Goal: Contribute content: Add original content to the website for others to see

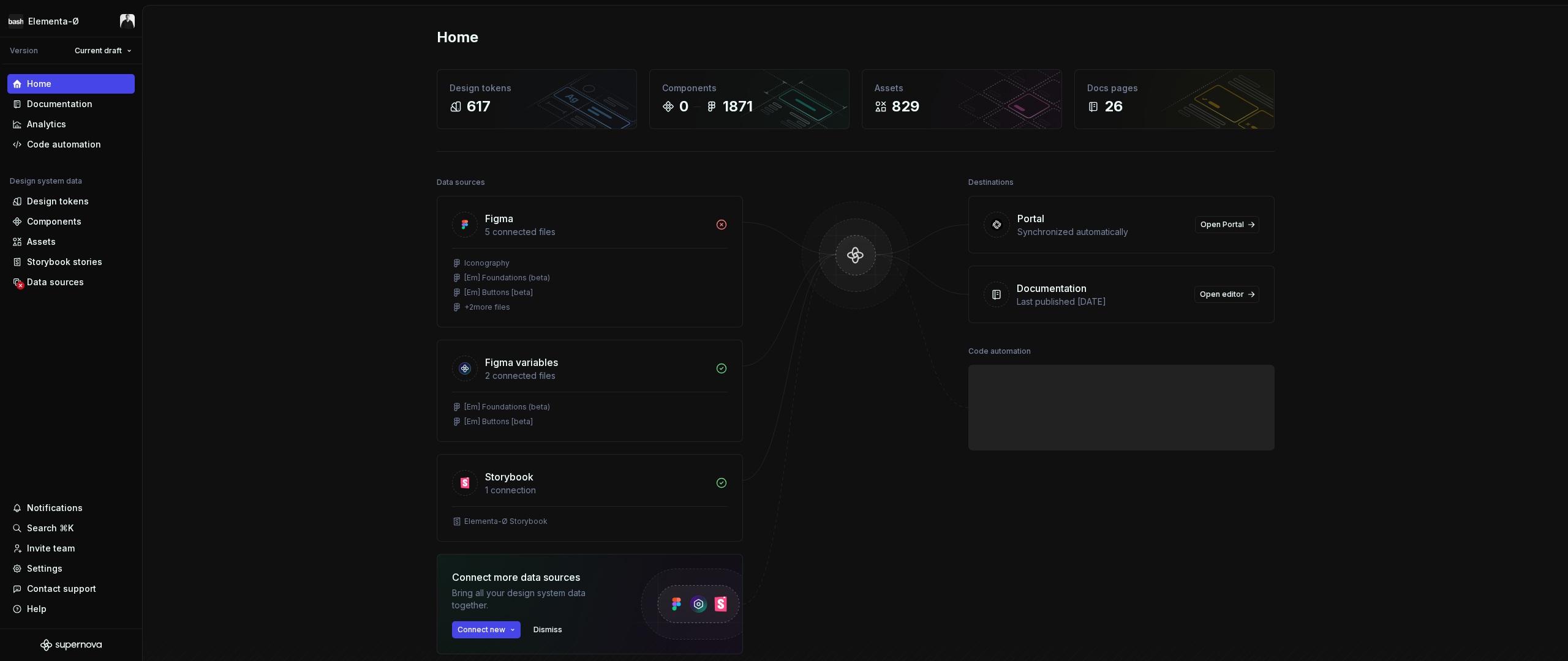
click at [258, 223] on div "Home Design tokens 617 Components 0 1871 Assets 829 Docs pages 26 Data sources …" at bounding box center [855, 397] width 1425 height 783
click at [66, 101] on div "Documentation" at bounding box center [59, 104] width 65 height 12
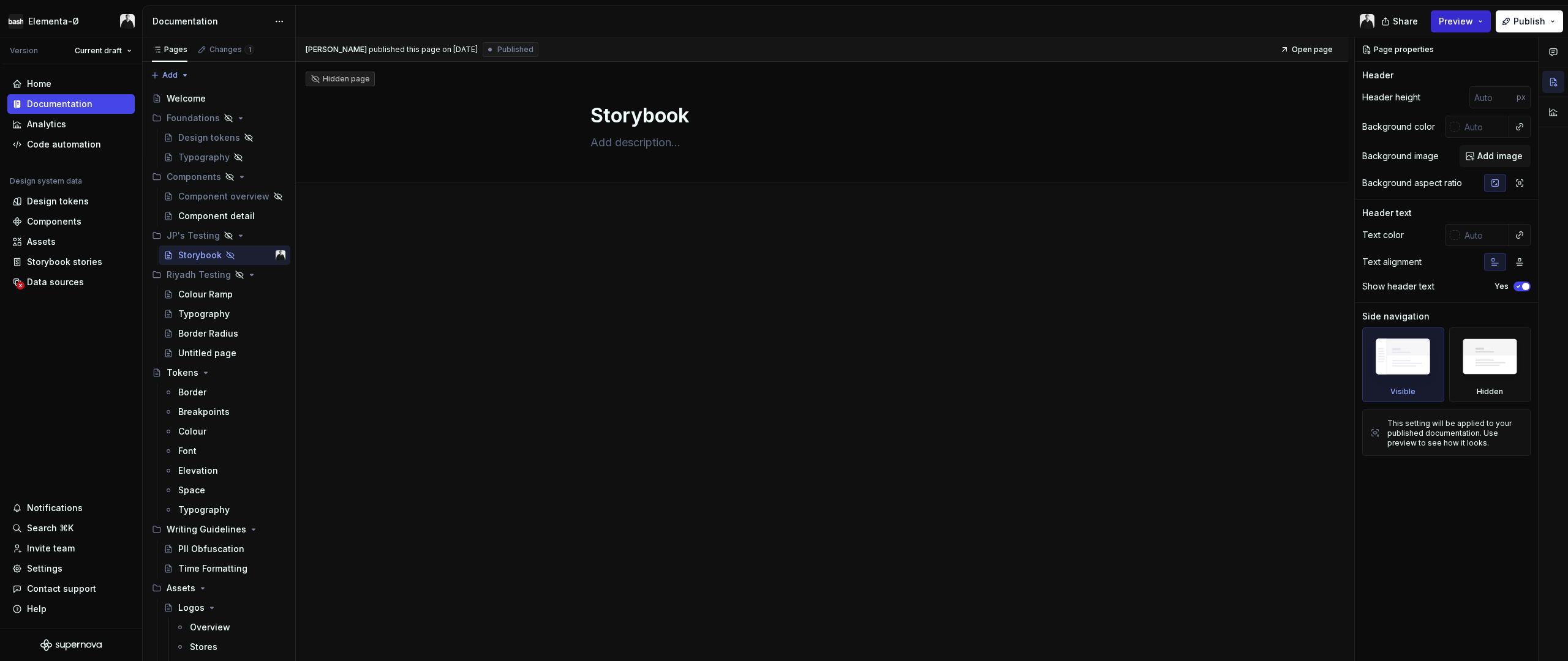
click at [1468, 22] on span "Preview" at bounding box center [1455, 21] width 35 height 12
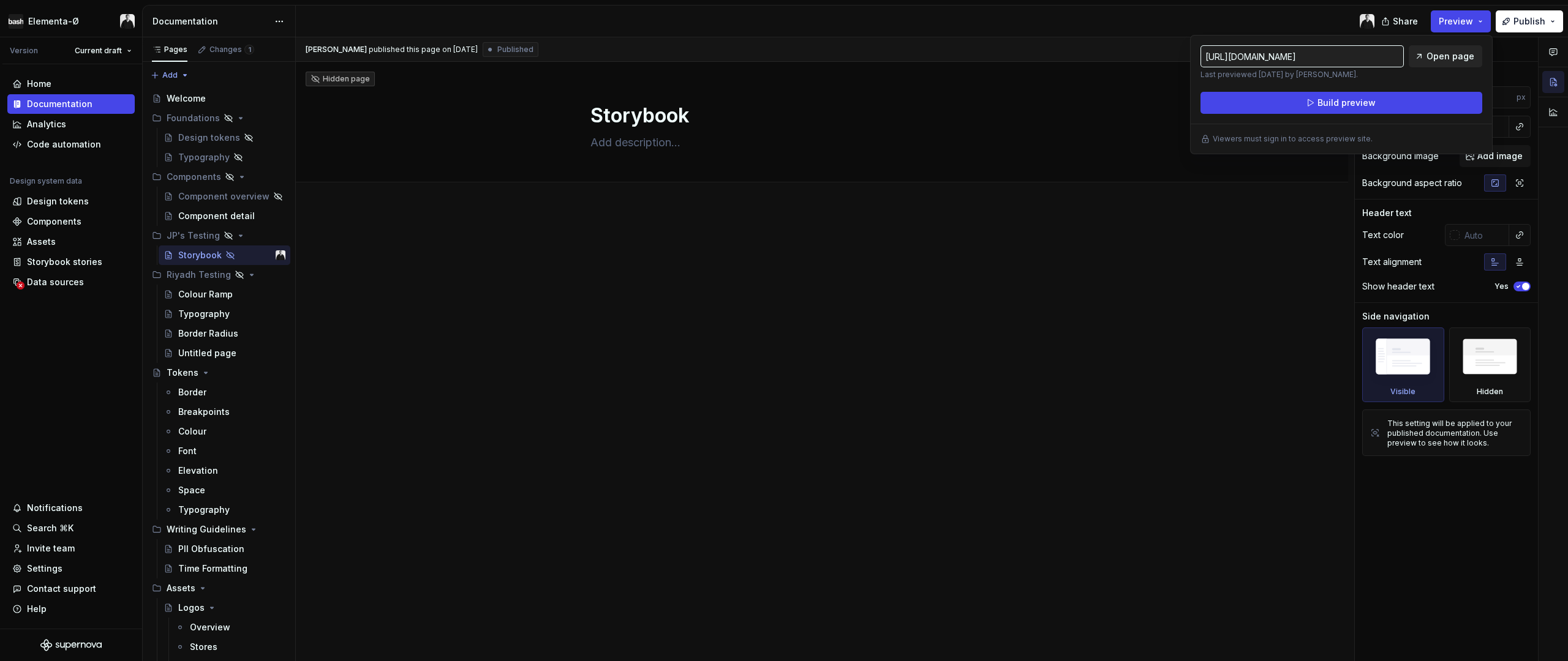
click at [1433, 57] on span "Open page" at bounding box center [1450, 56] width 47 height 12
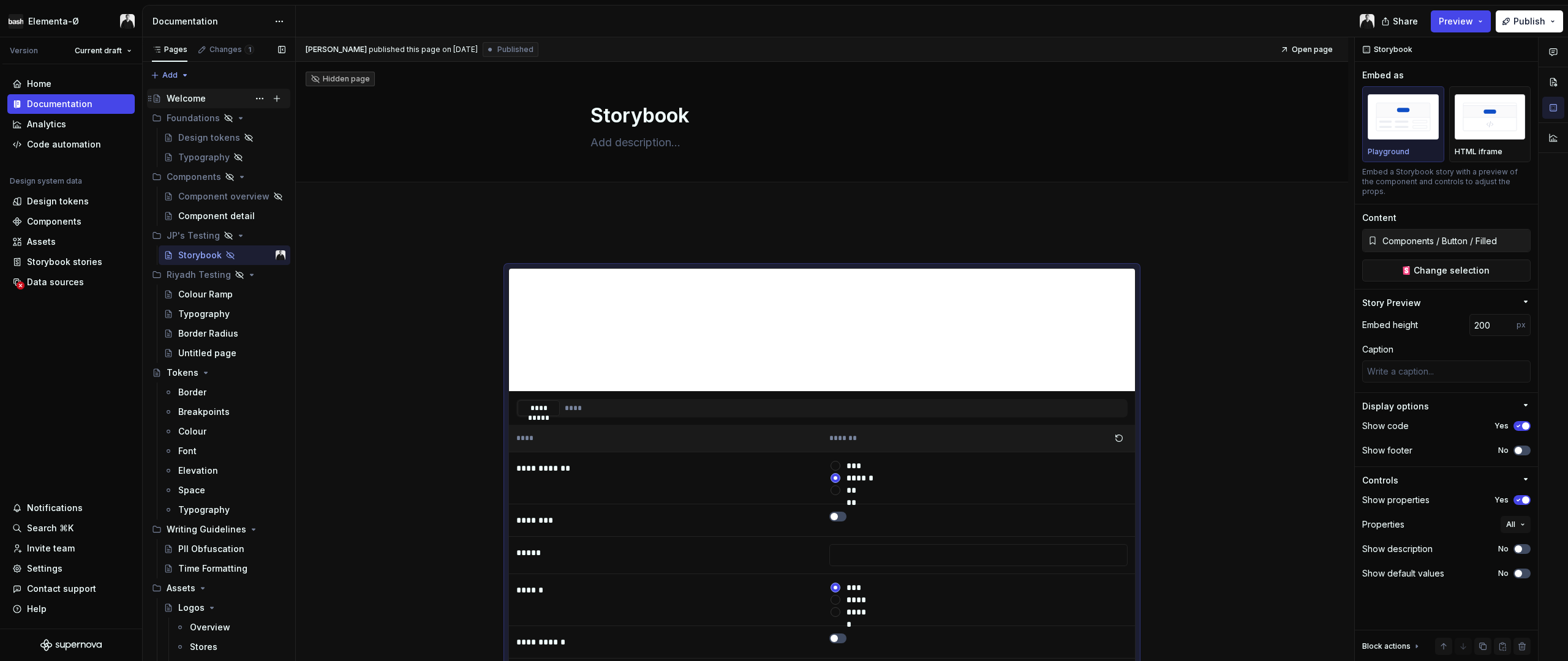
click at [188, 98] on div "Welcome" at bounding box center [187, 99] width 40 height 12
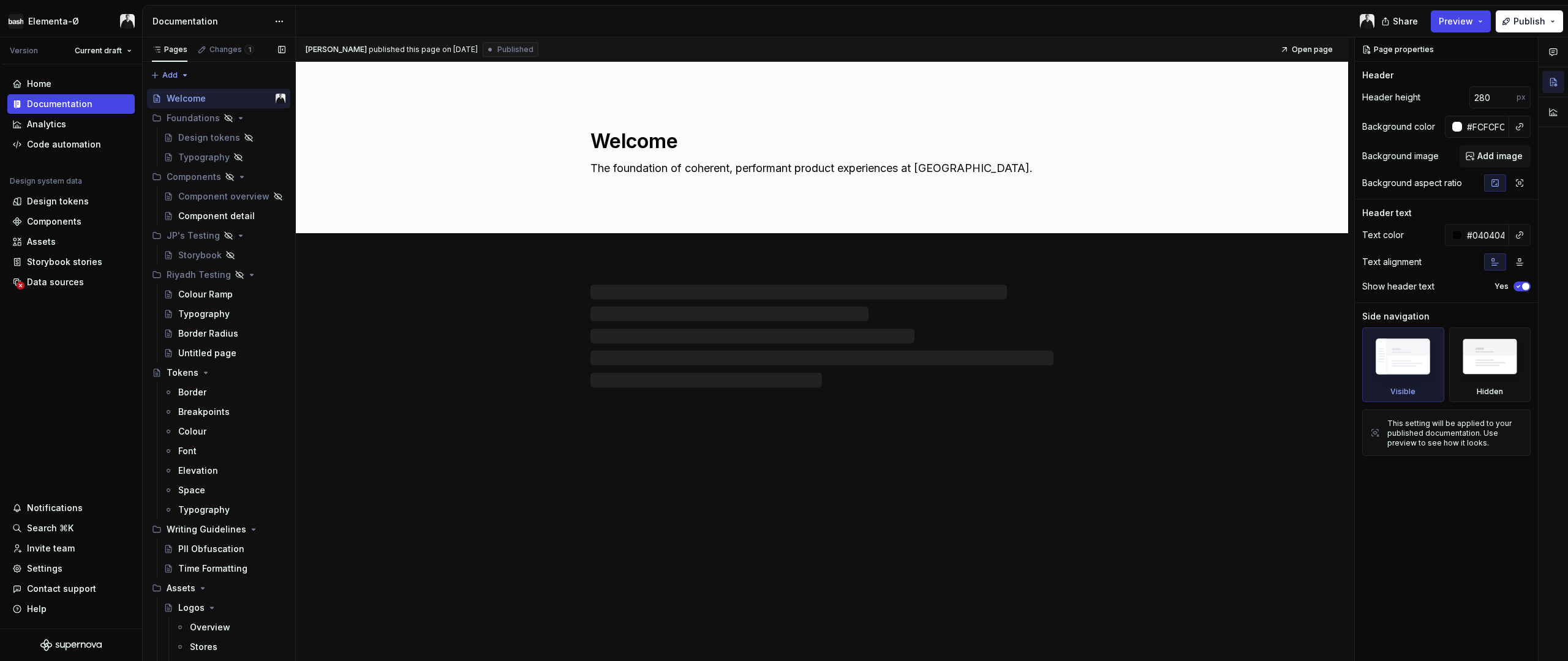
click at [265, 78] on div "Add" at bounding box center [218, 73] width 153 height 22
click at [220, 72] on div "Add" at bounding box center [218, 73] width 153 height 22
click at [198, 96] on div "Welcome" at bounding box center [187, 99] width 40 height 12
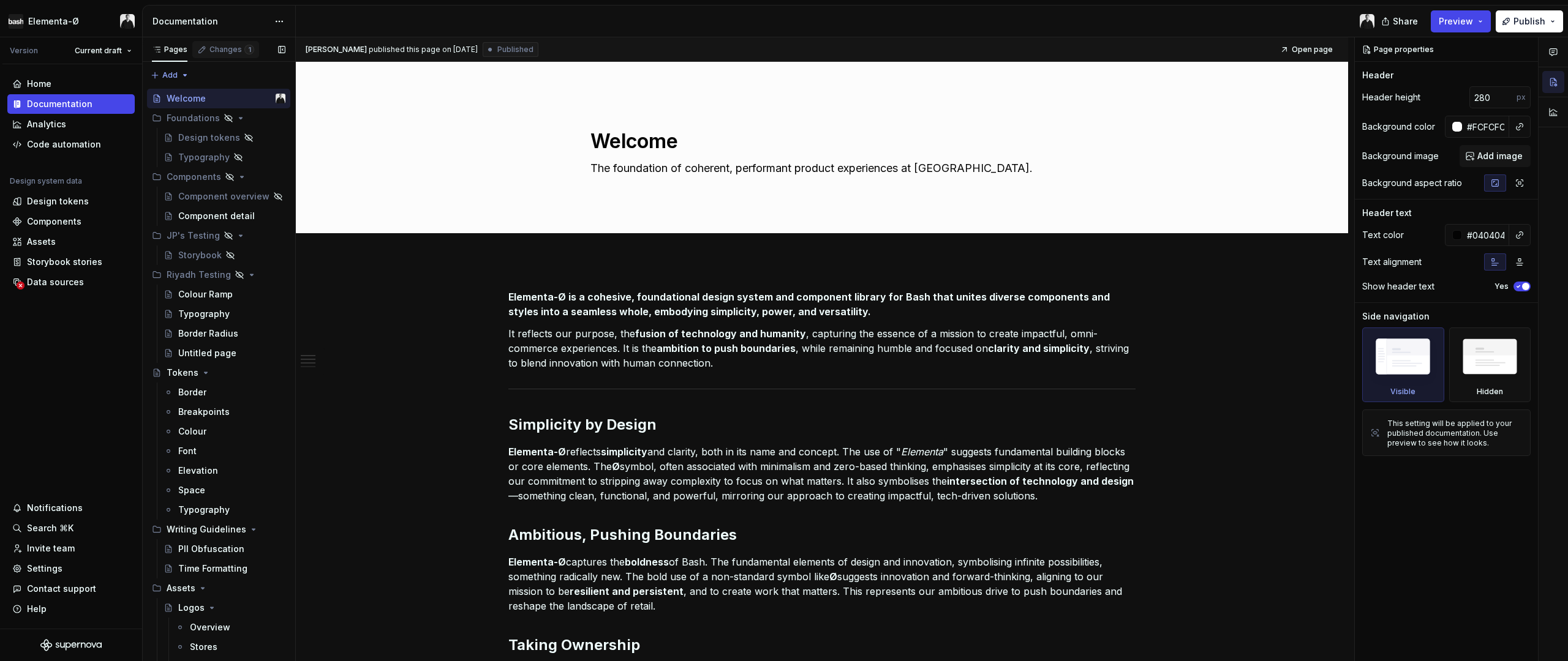
click at [227, 50] on div "Changes 1" at bounding box center [231, 49] width 44 height 10
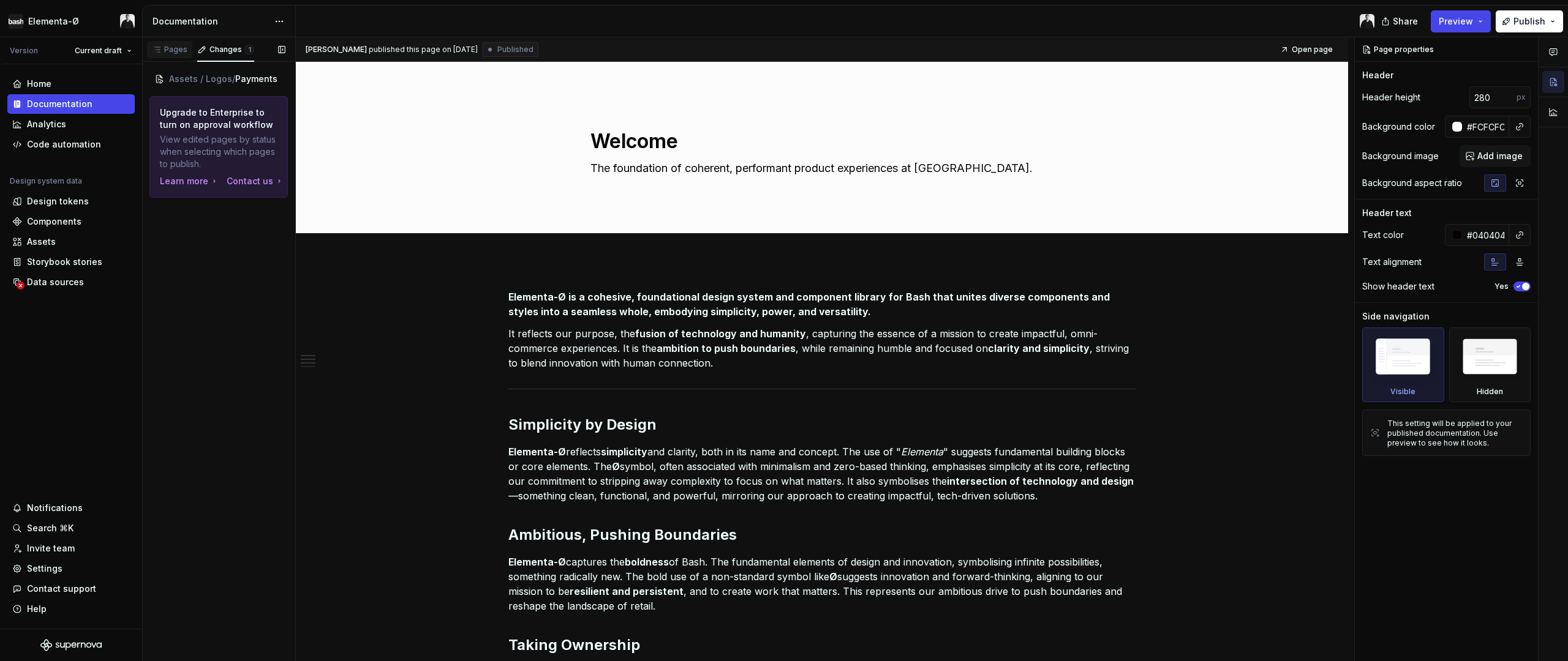
click at [175, 45] on div "Pages" at bounding box center [170, 49] width 36 height 10
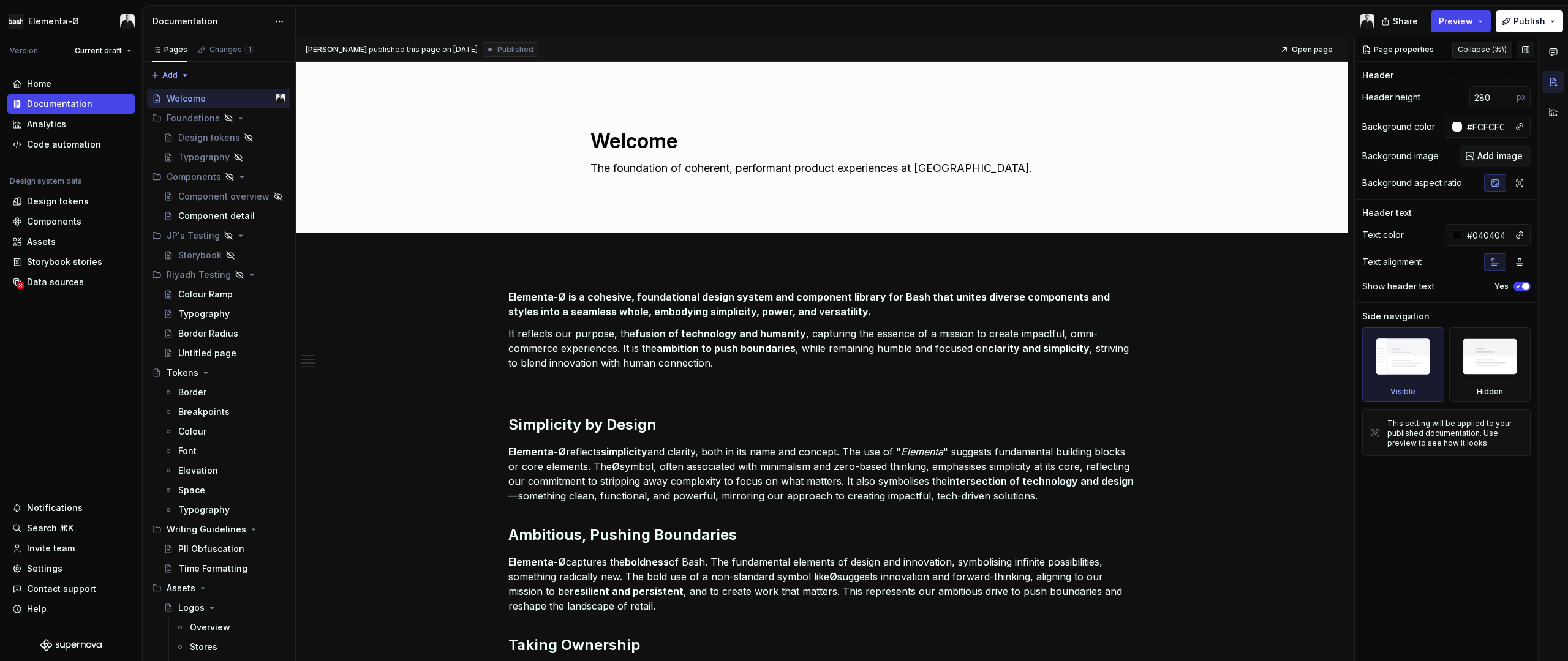
click at [1521, 51] on button "button" at bounding box center [1525, 49] width 17 height 17
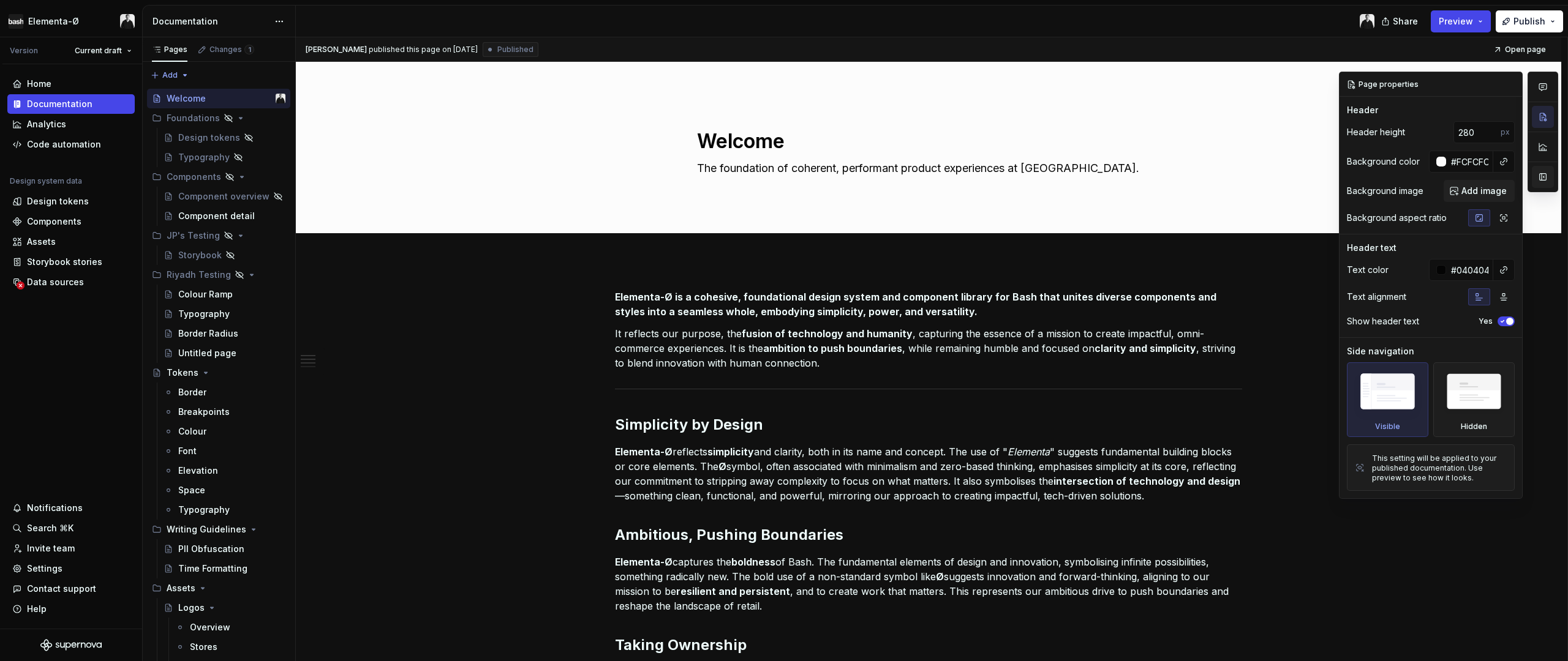
click at [1540, 175] on button "button" at bounding box center [1542, 177] width 22 height 22
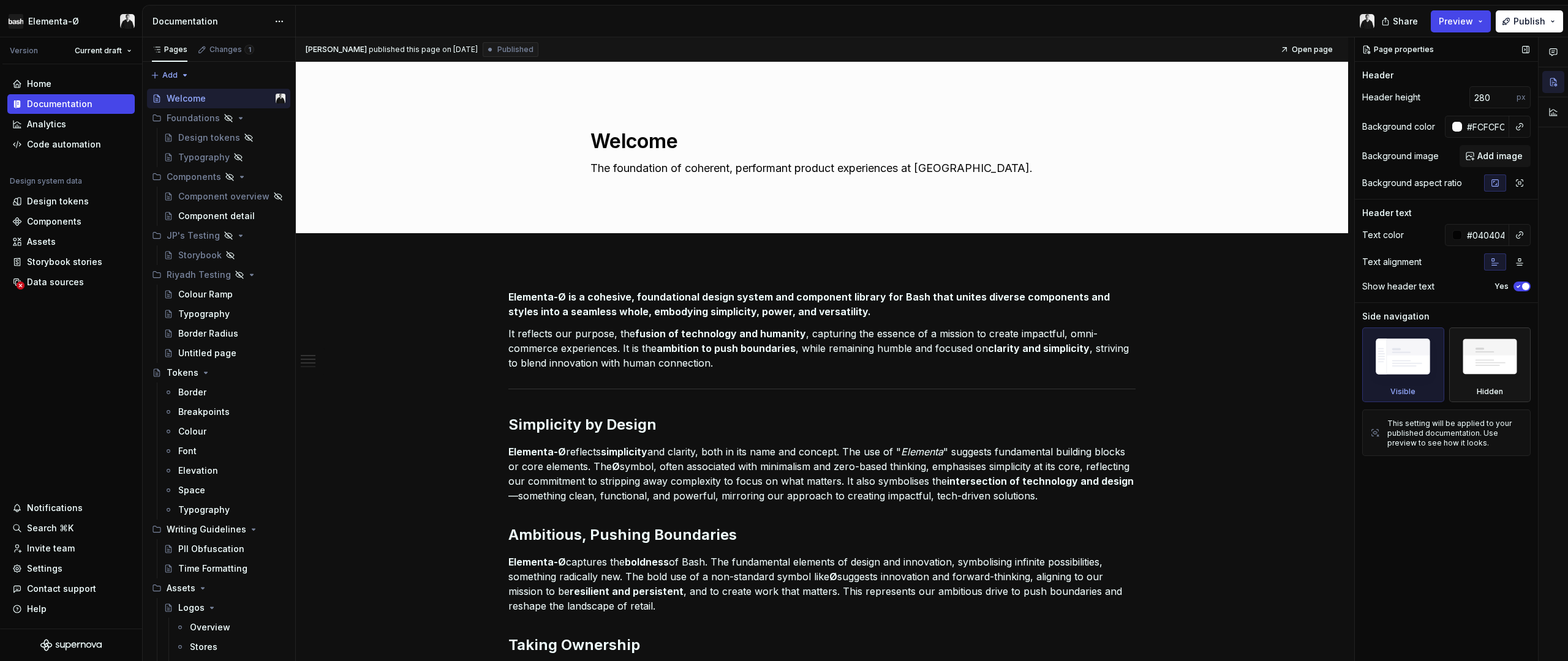
click at [1497, 368] on img at bounding box center [1489, 360] width 70 height 54
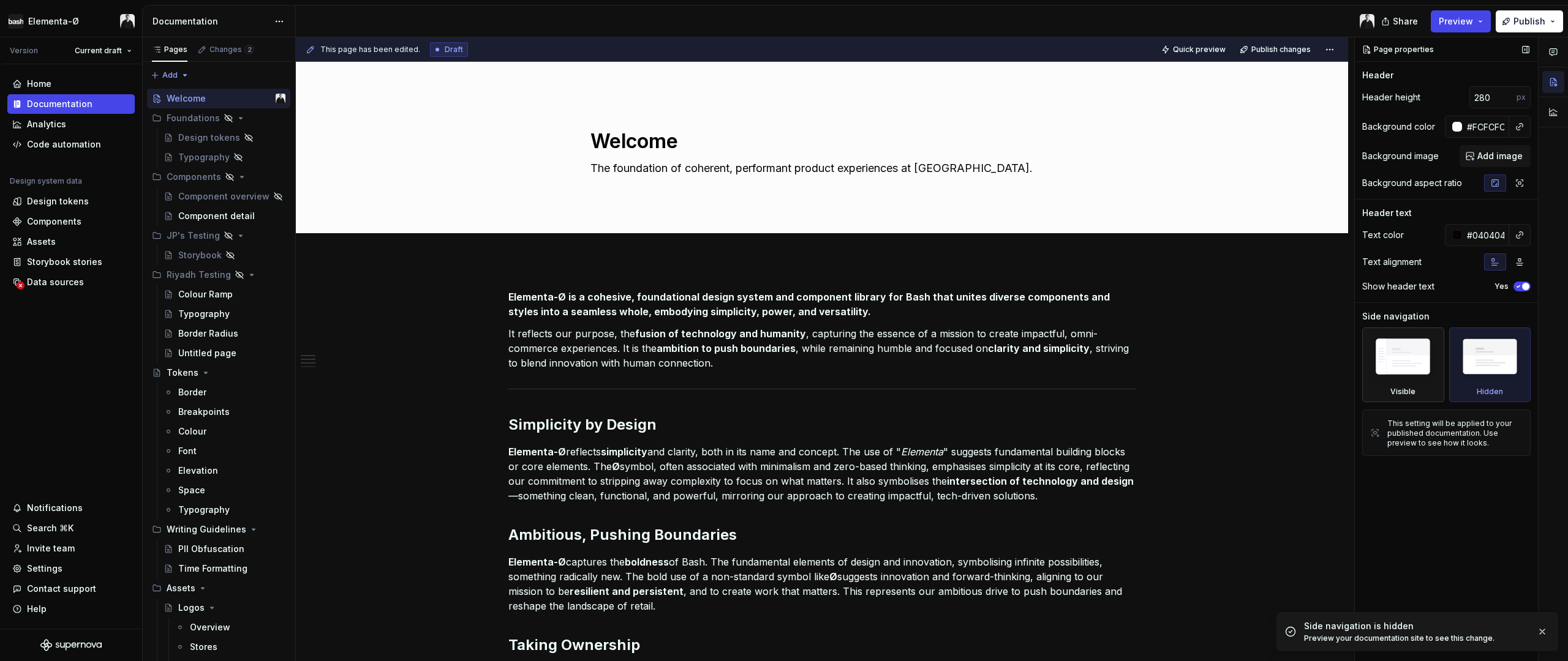
click at [1387, 366] on img at bounding box center [1402, 360] width 70 height 53
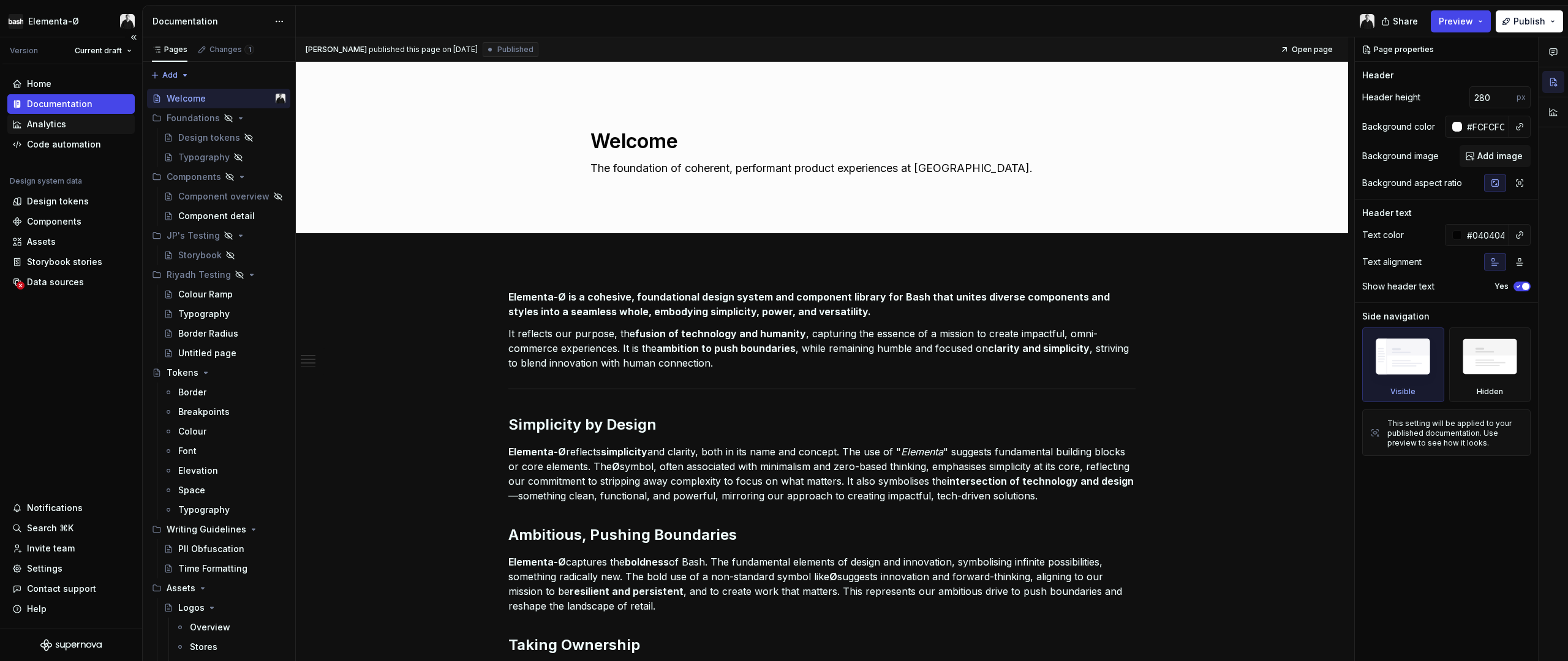
click at [34, 116] on div "Analytics" at bounding box center [70, 124] width 127 height 20
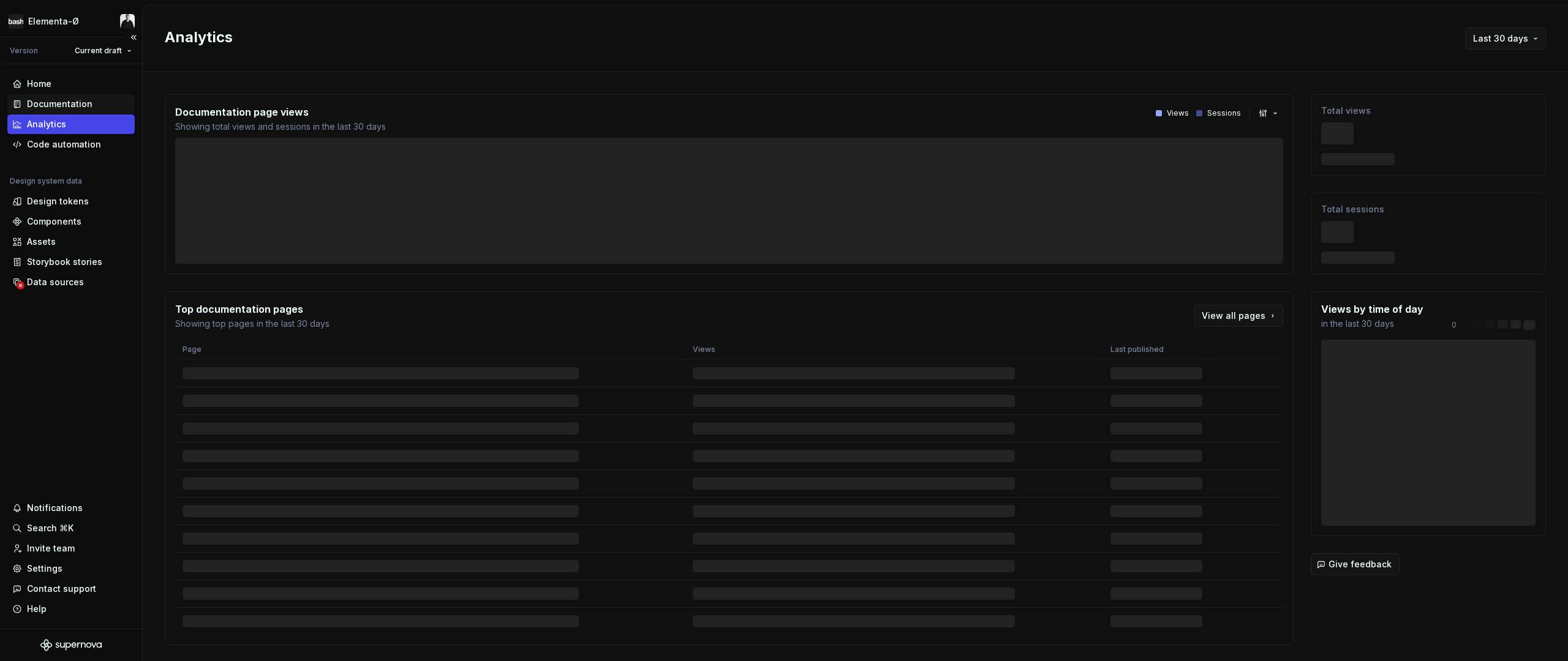
click at [51, 106] on div "Documentation" at bounding box center [59, 104] width 65 height 12
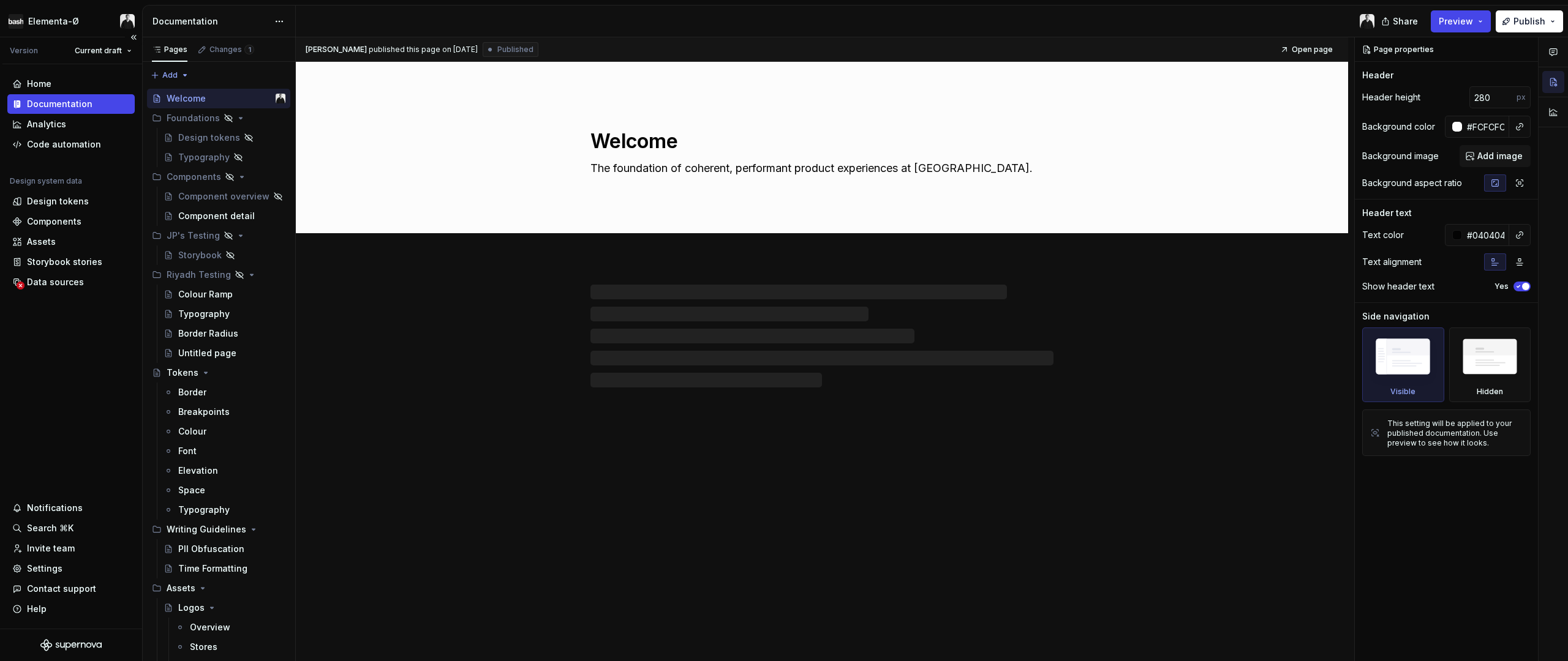
type textarea "*"
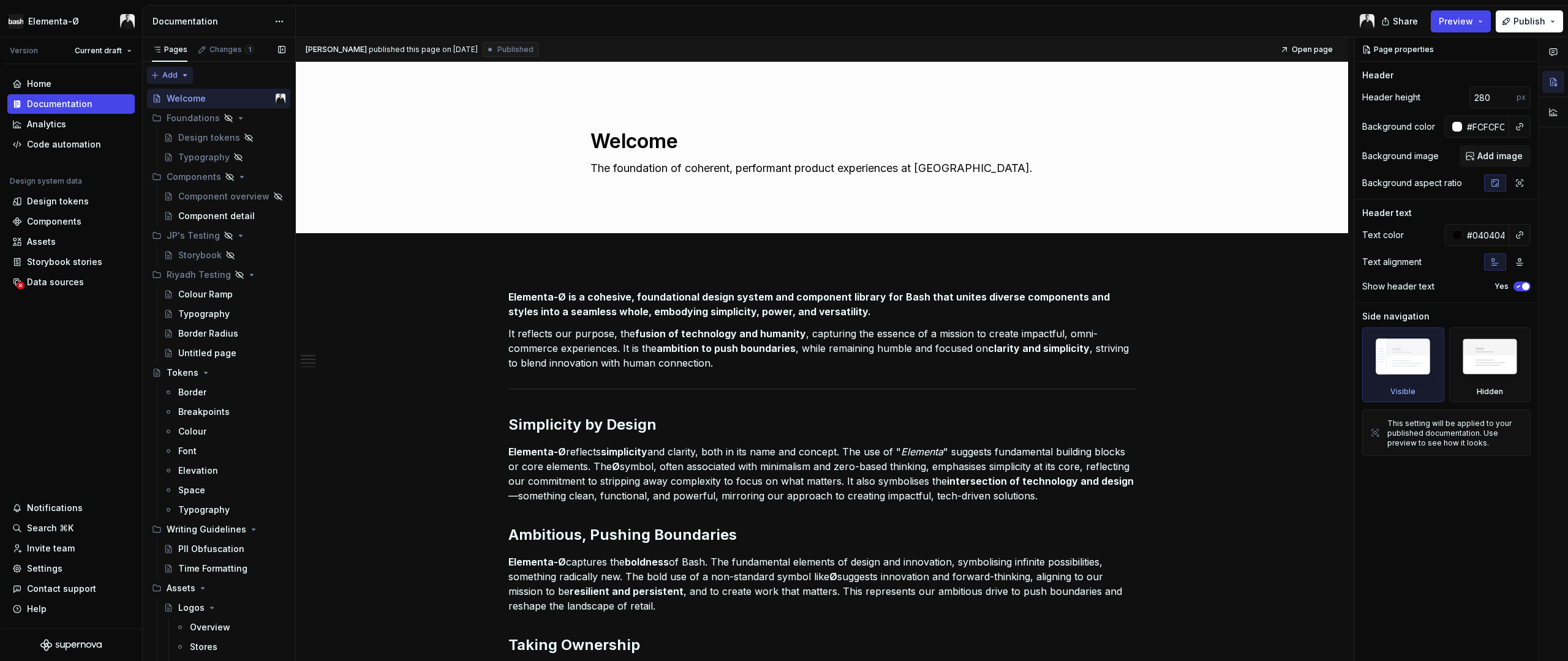
click at [177, 70] on div "Pages Changes 1 Add Accessibility guide for tree Page tree. Navigate the tree w…" at bounding box center [218, 352] width 153 height 629
click at [188, 124] on div "New group" at bounding box center [209, 119] width 80 height 12
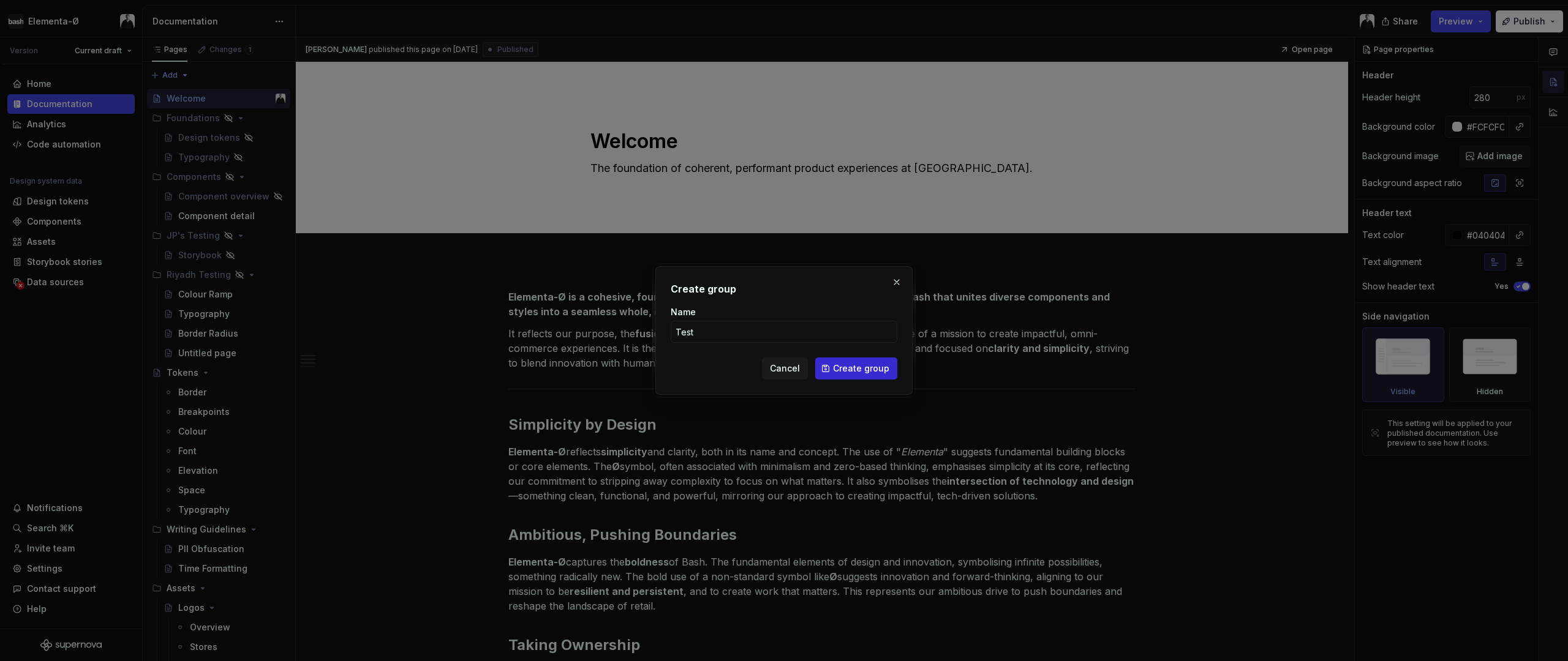
type input "Test"
click at [874, 372] on span "Create group" at bounding box center [861, 369] width 56 height 12
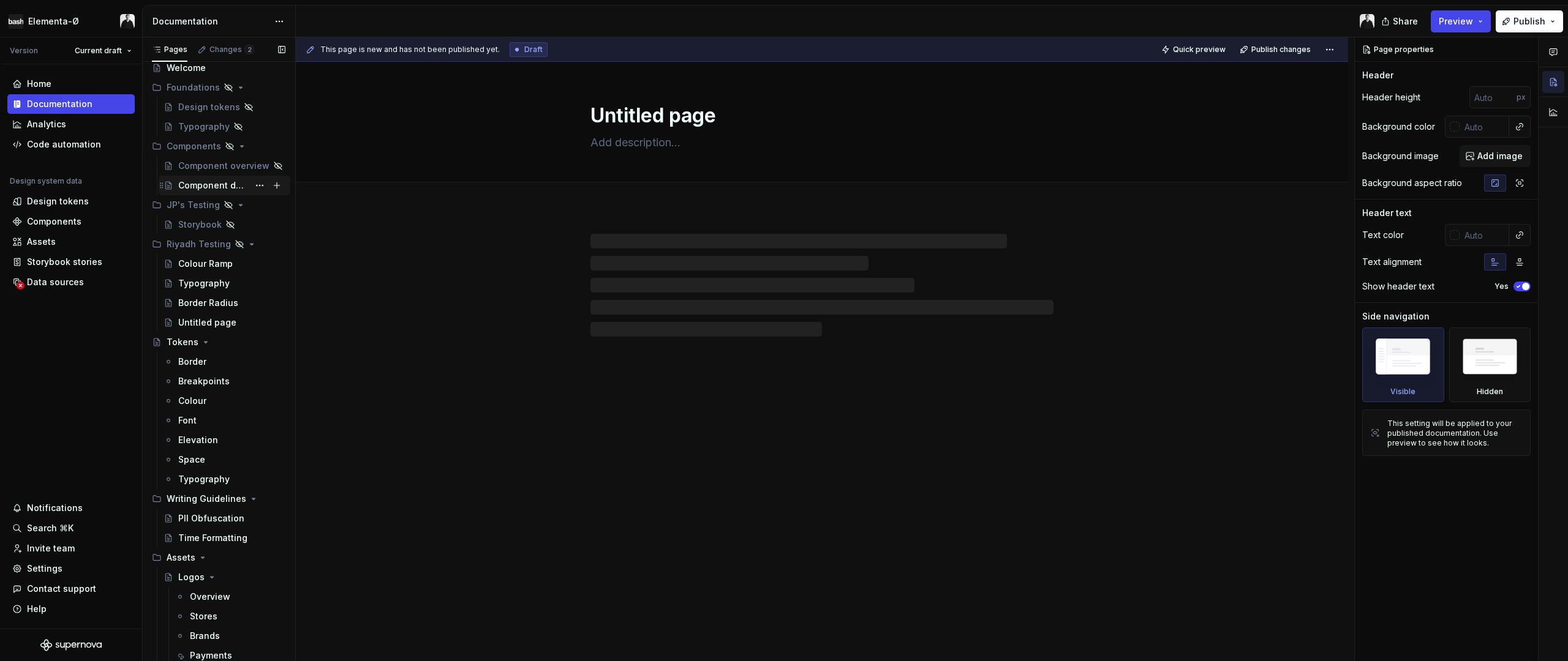
scroll to position [149, 0]
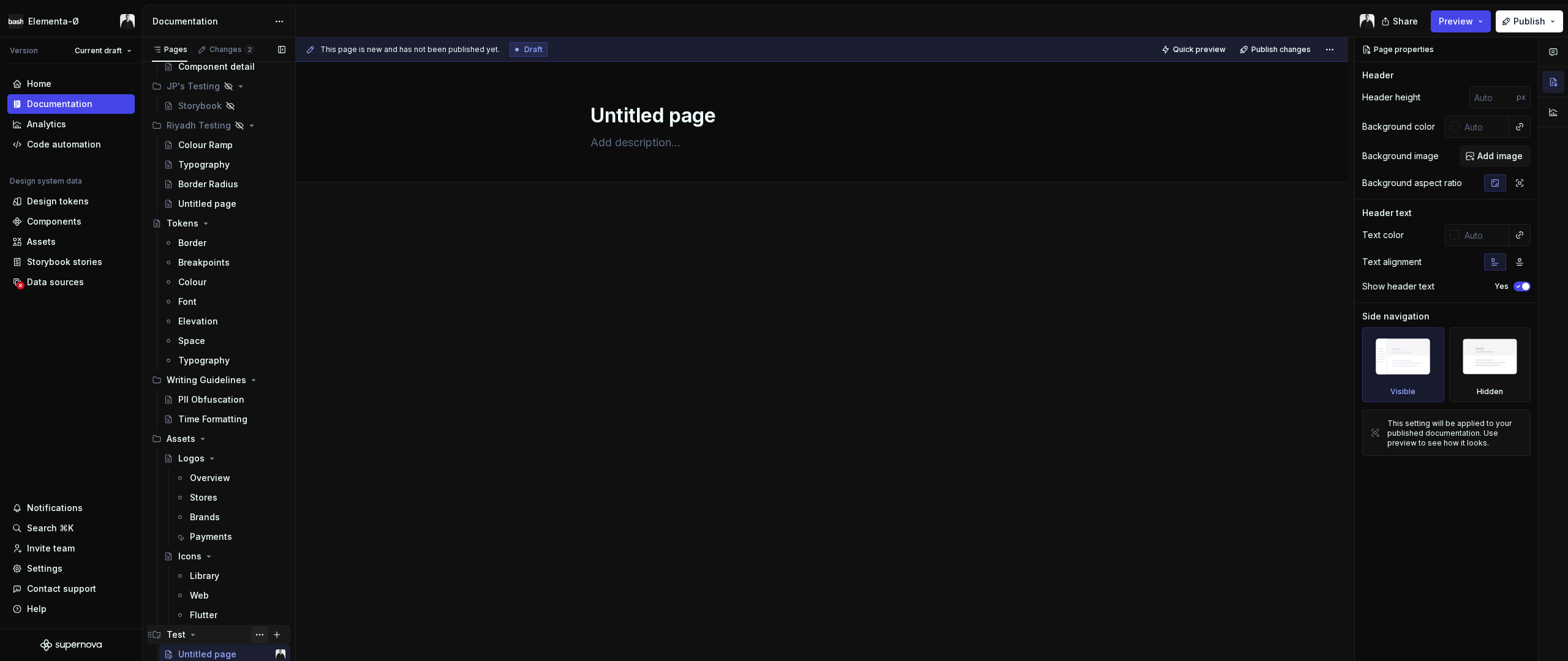
click at [251, 634] on button "Page tree" at bounding box center [259, 634] width 17 height 17
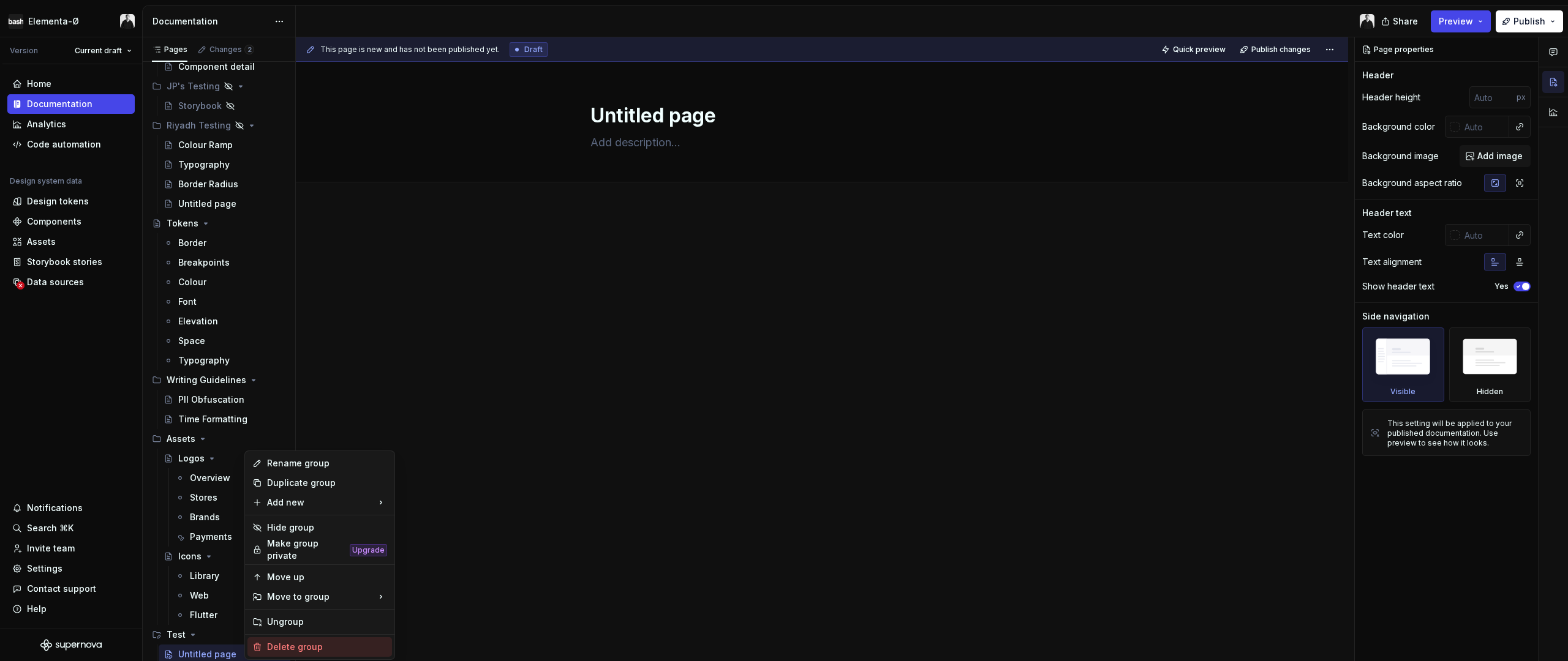
click at [303, 647] on div "Delete group" at bounding box center [326, 647] width 120 height 12
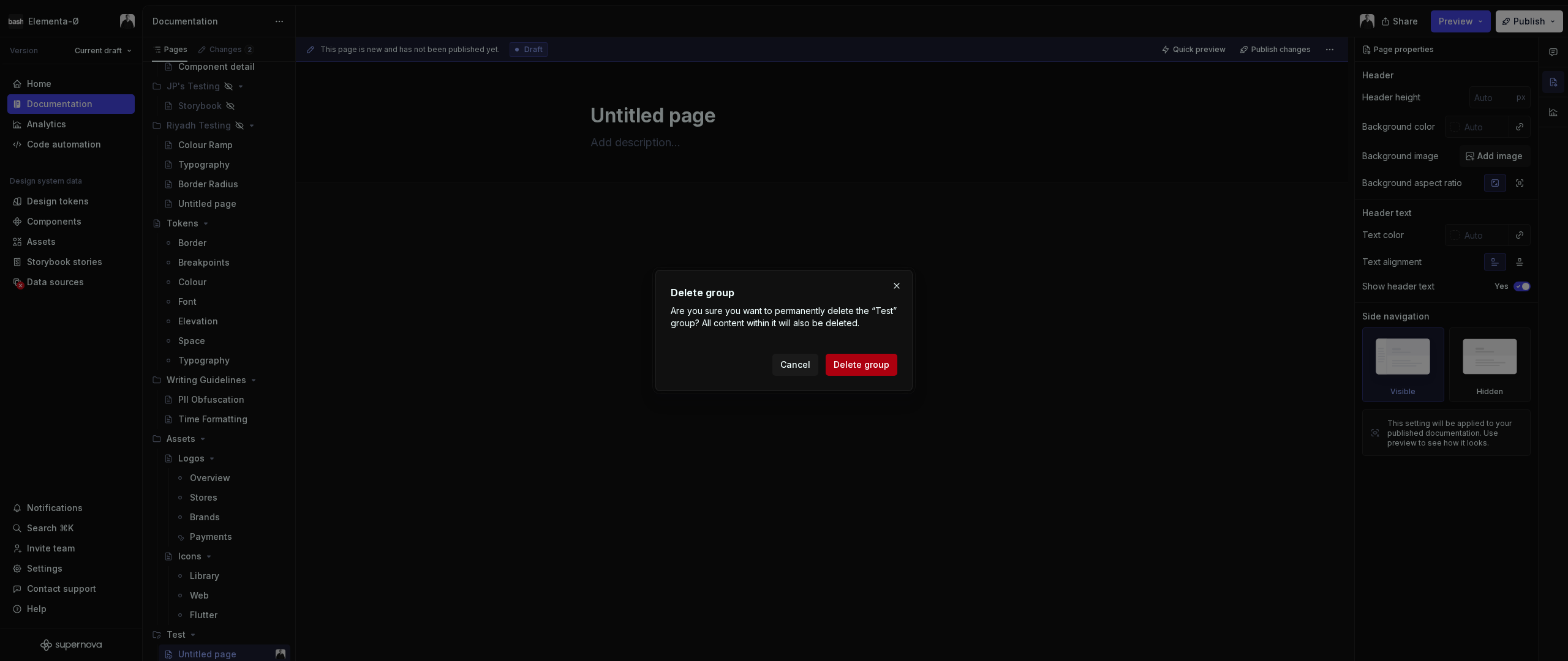
click at [863, 367] on span "Delete group" at bounding box center [862, 365] width 55 height 12
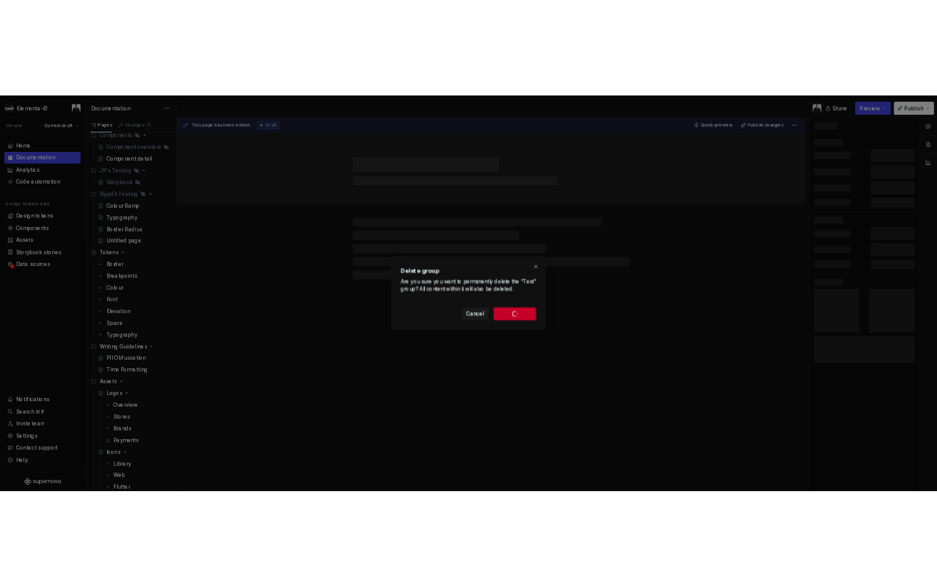
scroll to position [112, 0]
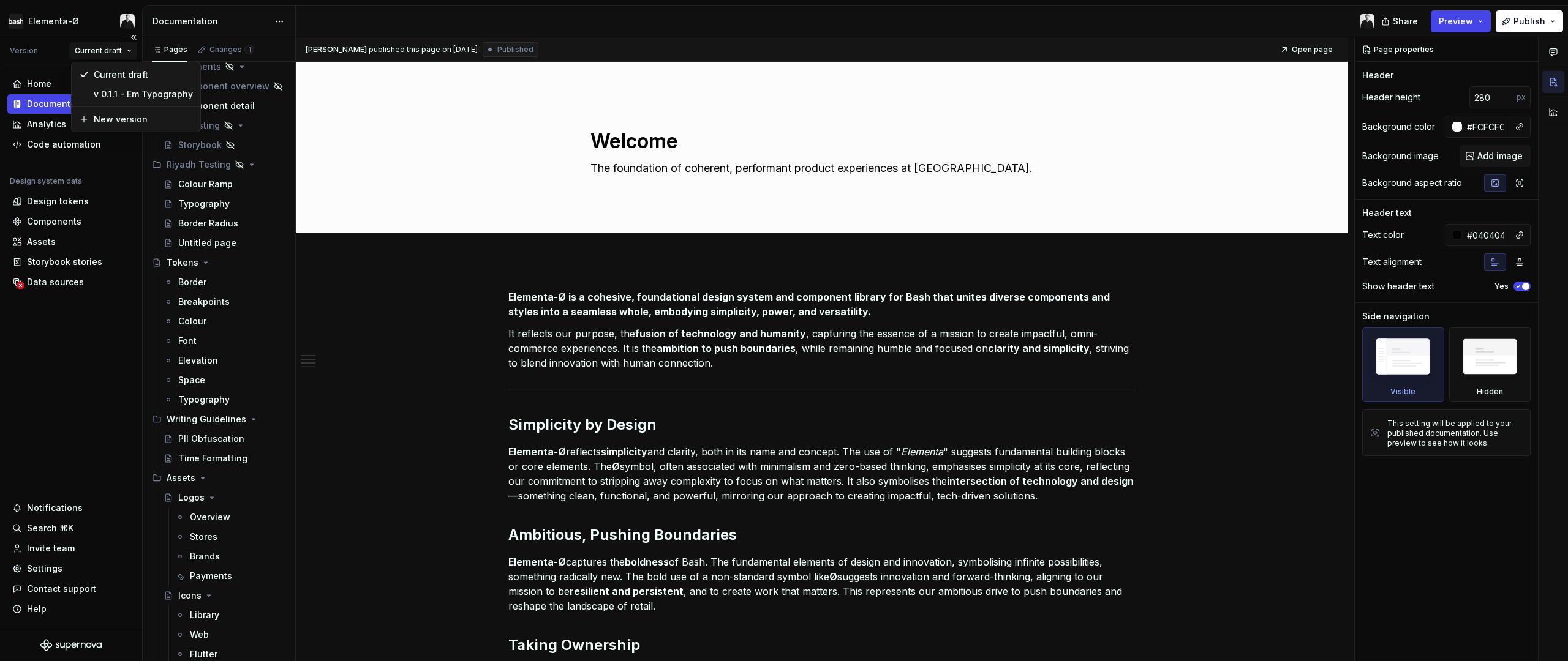
click at [99, 53] on html "Elementa-Ø Version Current draft Home Documentation Analytics Code automation D…" at bounding box center [784, 330] width 1568 height 661
click at [118, 93] on div "v 0.1.1 - Em Typography" at bounding box center [143, 94] width 99 height 12
click at [99, 50] on html "Elementa-Ø Version Current draft Home Documentation Analytics Code automation D…" at bounding box center [784, 330] width 1568 height 661
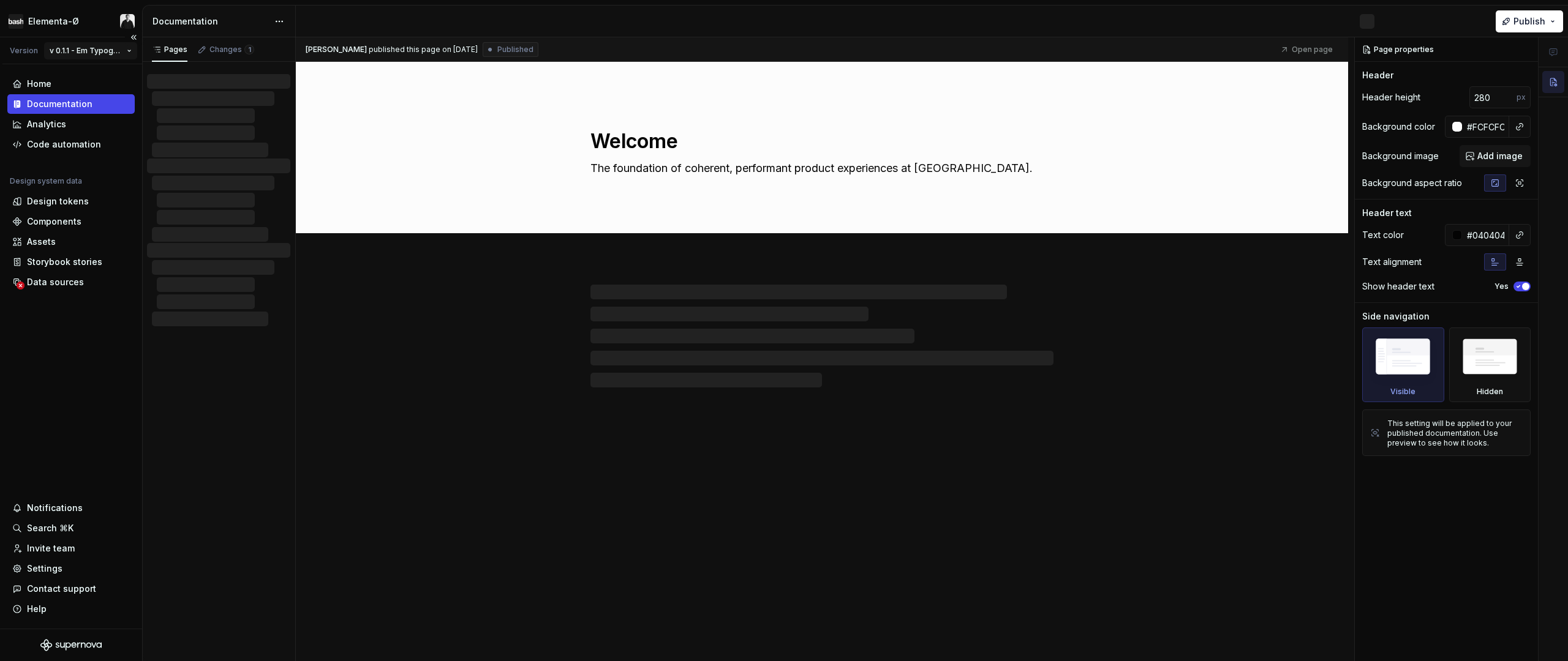
click at [108, 54] on html "Elementa-Ø Version v 0.1.1 - Em Typography Home Documentation Analytics Code au…" at bounding box center [784, 330] width 1568 height 661
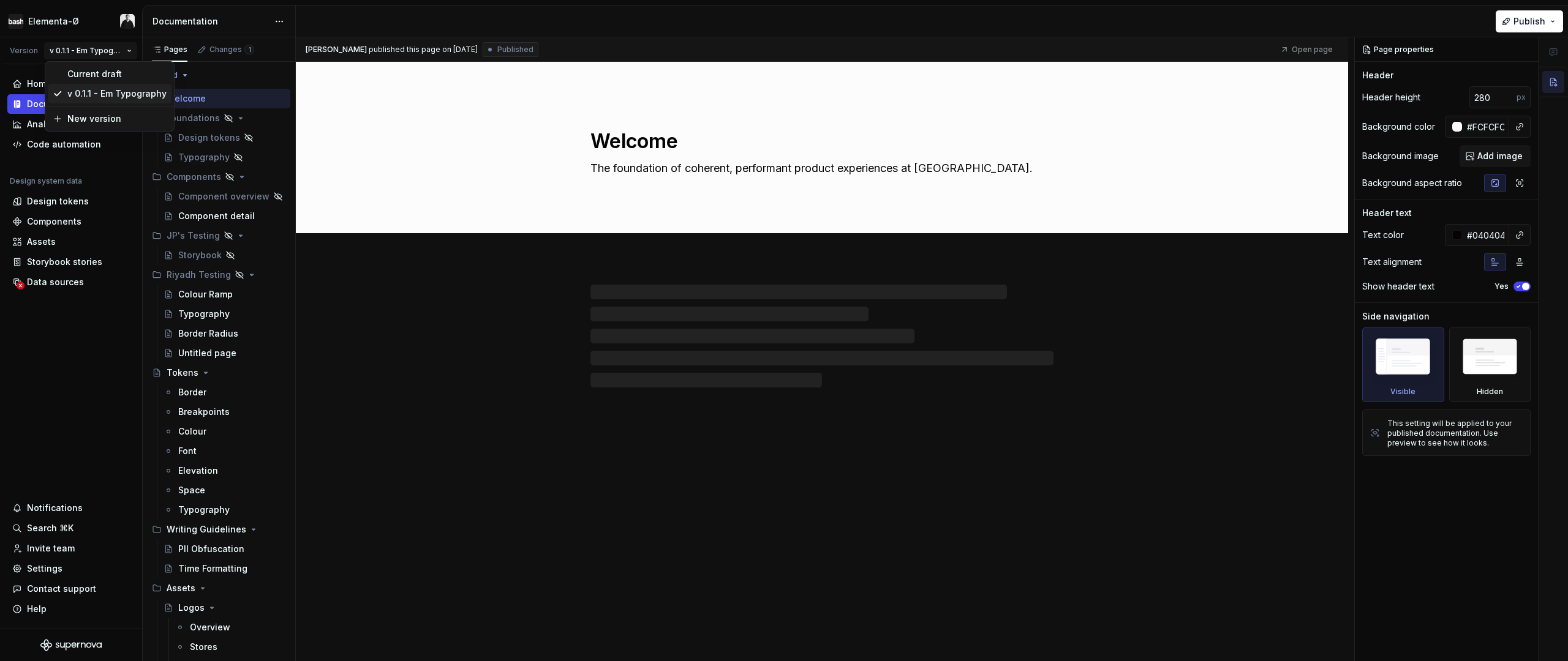
type textarea "*"
type textarea "Welcome!"
type textarea "You’ve landed in your new design system documentation."
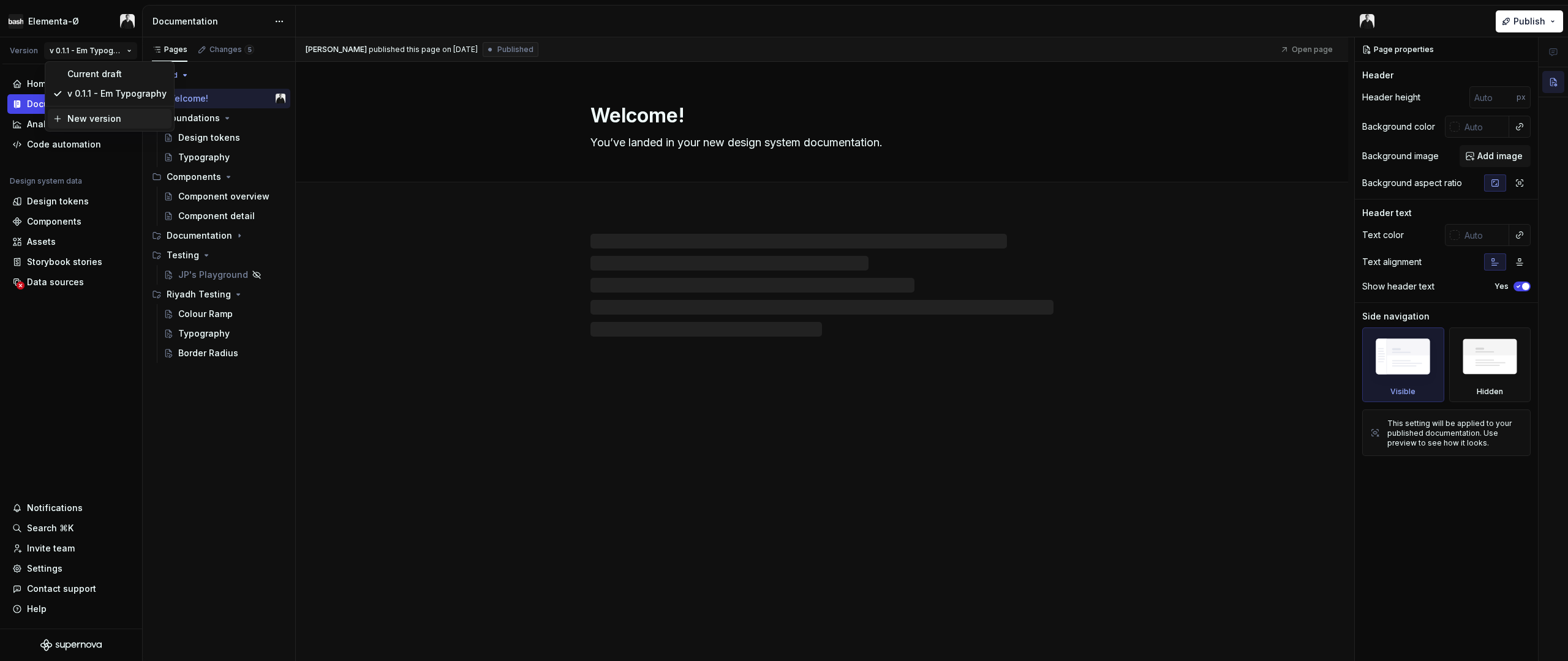
click at [106, 117] on div "New version" at bounding box center [117, 119] width 99 height 12
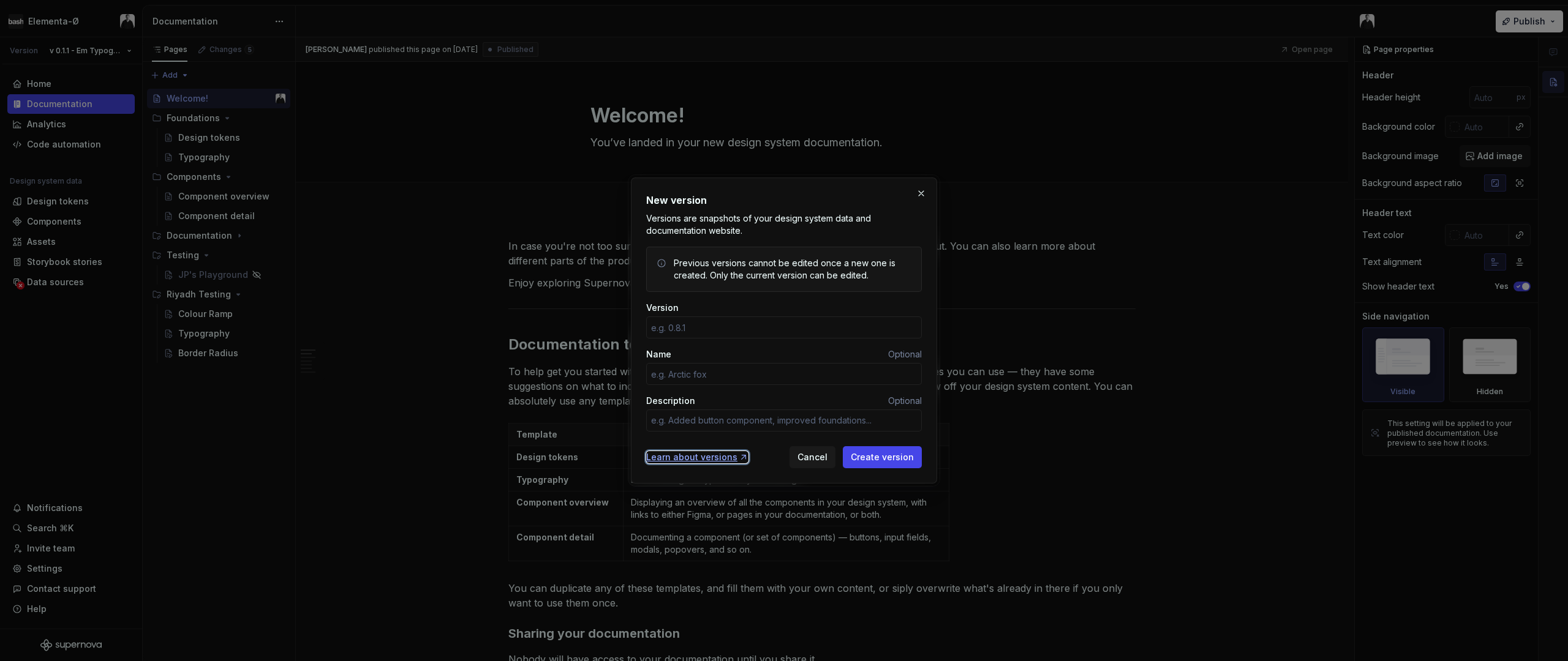
click at [692, 459] on div "Learn about versions" at bounding box center [698, 457] width 103 height 12
click at [918, 195] on button "button" at bounding box center [921, 193] width 17 height 17
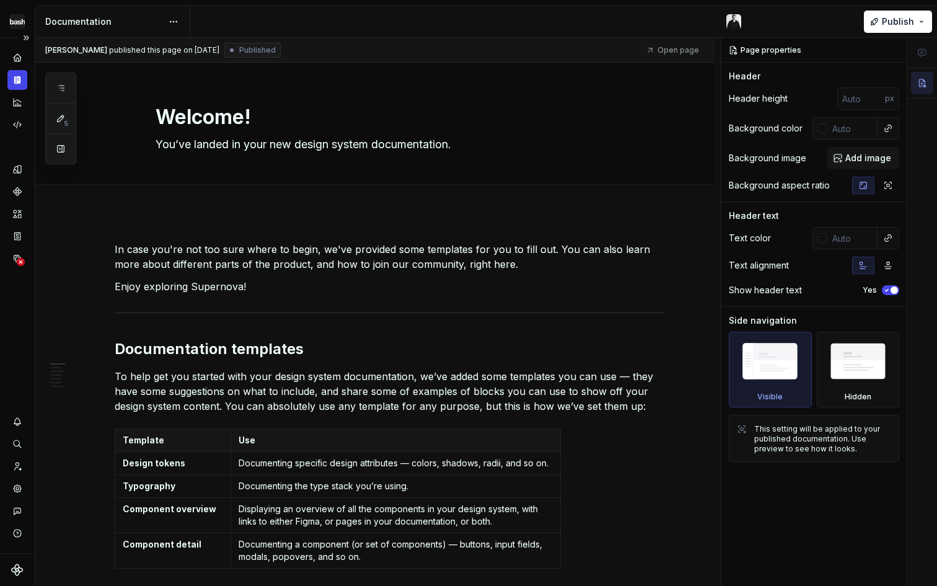
type textarea "*"
